Goal: Task Accomplishment & Management: Use online tool/utility

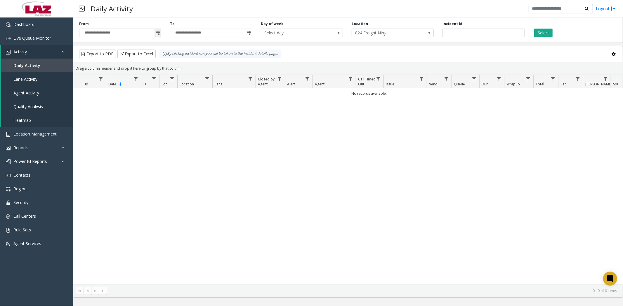
click at [156, 35] on span "Toggle popup" at bounding box center [158, 33] width 5 height 5
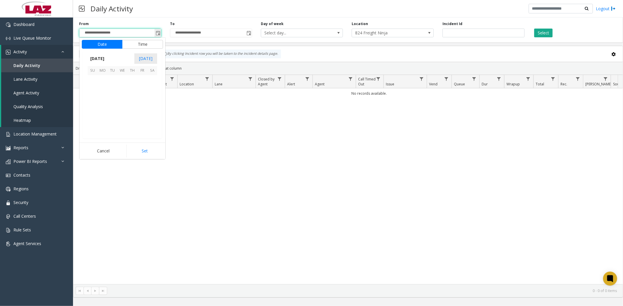
scroll to position [104812, 0]
click at [113, 82] on span "30" at bounding box center [112, 83] width 10 height 10
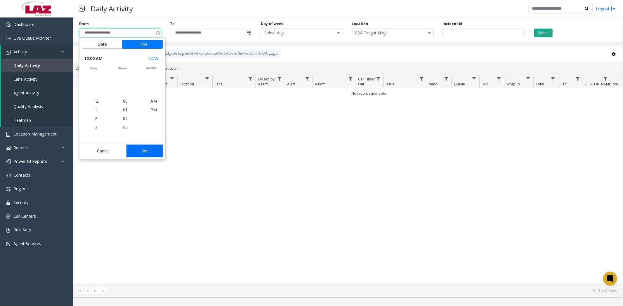
scroll to position [104743, 0]
click at [144, 150] on button "Set" at bounding box center [144, 151] width 37 height 13
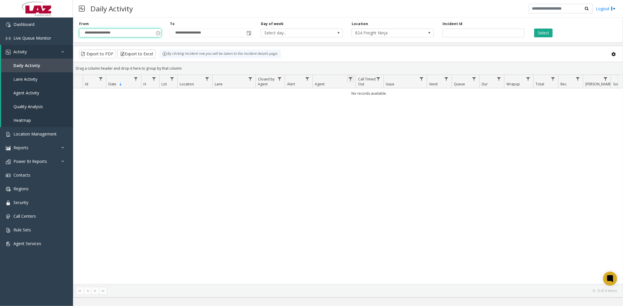
click at [351, 79] on span "Data table" at bounding box center [350, 79] width 5 height 5
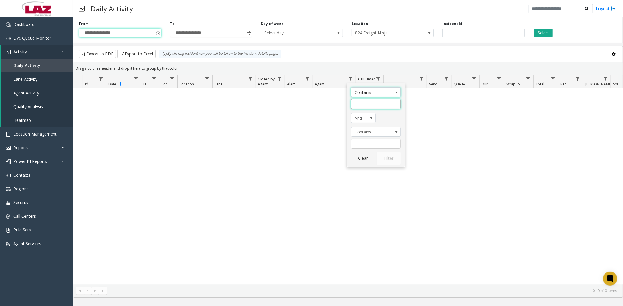
click at [361, 104] on input "Agent Filter" at bounding box center [376, 104] width 50 height 10
type input "*****"
click at [387, 159] on button "Filter" at bounding box center [389, 158] width 24 height 13
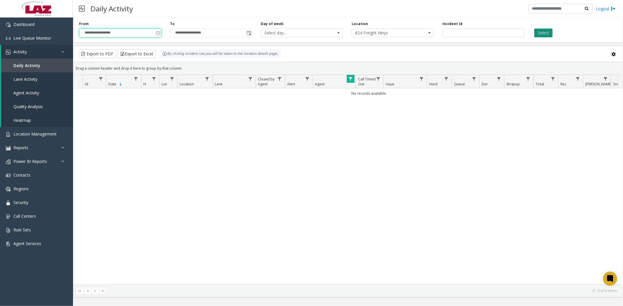
click at [538, 35] on button "Select" at bounding box center [543, 33] width 18 height 9
click at [539, 34] on button "Select" at bounding box center [543, 33] width 18 height 9
click at [347, 79] on link "Data table" at bounding box center [350, 79] width 8 height 8
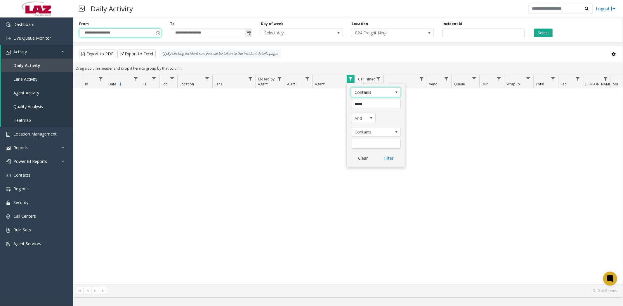
click at [249, 33] on span "Toggle popup" at bounding box center [248, 33] width 5 height 5
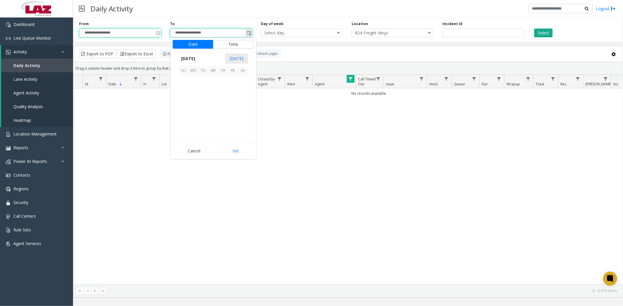
scroll to position [9, 0]
click at [202, 83] on span "30" at bounding box center [203, 83] width 10 height 10
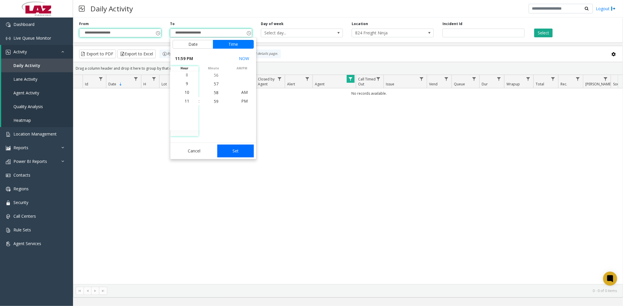
click at [239, 152] on button "Set" at bounding box center [235, 151] width 37 height 13
type input "**********"
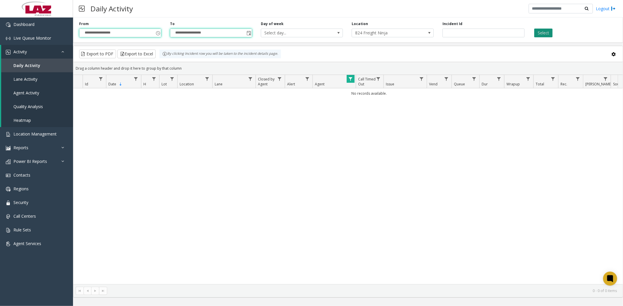
click at [542, 34] on button "Select" at bounding box center [543, 33] width 18 height 9
click at [428, 33] on span at bounding box center [429, 33] width 5 height 5
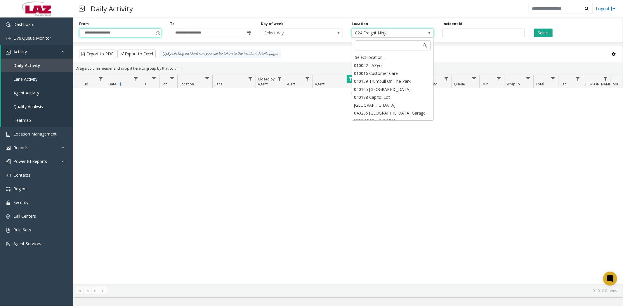
scroll to position [8228, 0]
click at [372, 57] on div "Select location..." at bounding box center [392, 57] width 80 height 8
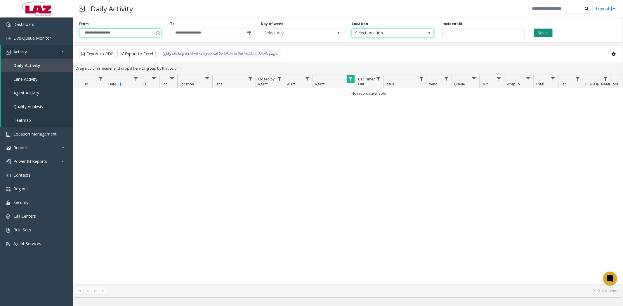
click at [545, 32] on button "Select" at bounding box center [543, 33] width 18 height 9
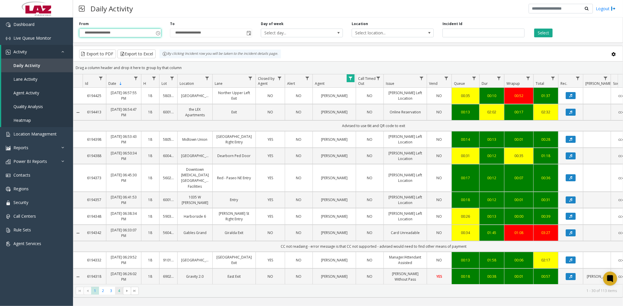
click at [120, 292] on span "4" at bounding box center [119, 291] width 8 height 8
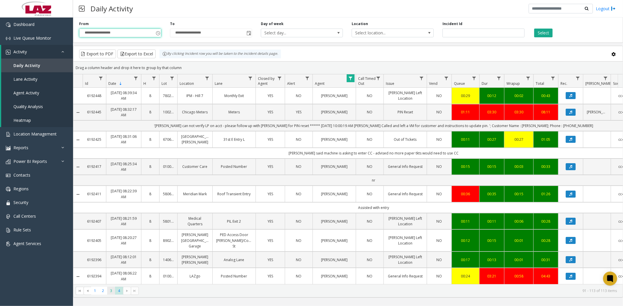
click at [109, 292] on span "3" at bounding box center [111, 291] width 8 height 8
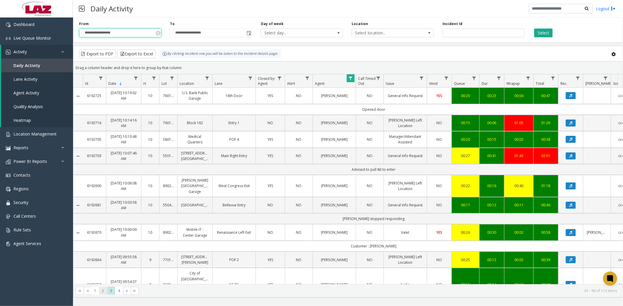
click at [104, 292] on span "2" at bounding box center [103, 291] width 8 height 8
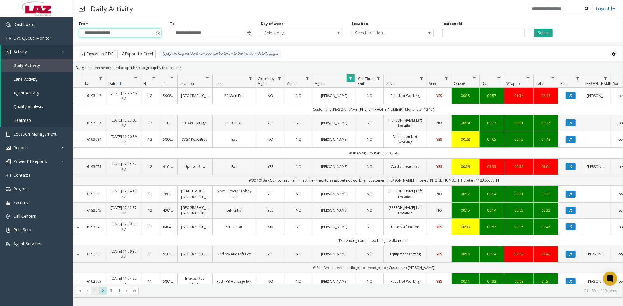
click at [94, 294] on span "1" at bounding box center [95, 291] width 8 height 8
